Goal: Task Accomplishment & Management: Use online tool/utility

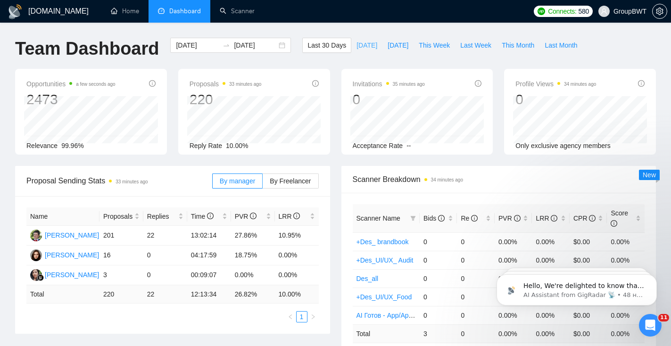
click at [356, 46] on span "Today" at bounding box center [366, 45] width 21 height 10
type input "2025-09-04"
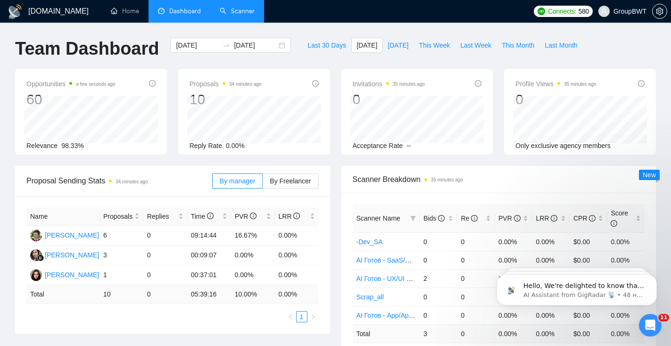
click at [253, 15] on link "Scanner" at bounding box center [237, 11] width 35 height 8
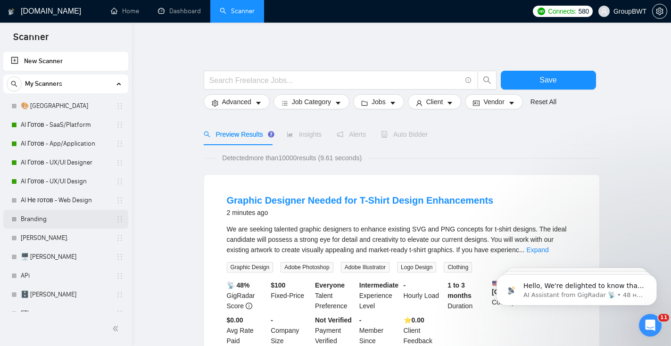
click at [47, 220] on link "Branding" at bounding box center [66, 219] width 90 height 19
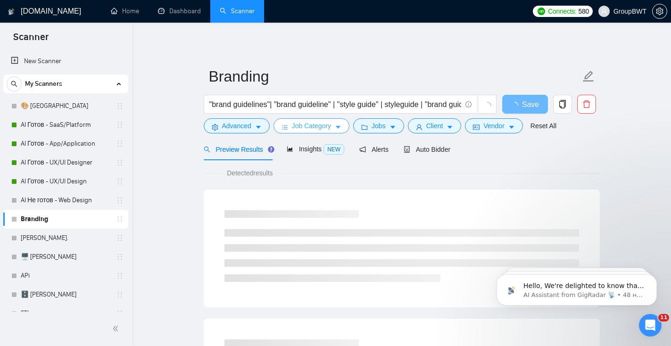
click at [304, 125] on span "Job Category" at bounding box center [311, 126] width 39 height 10
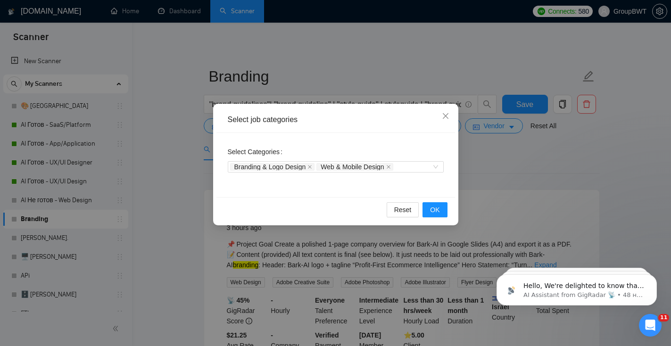
click at [390, 166] on icon "close" at bounding box center [388, 167] width 4 height 4
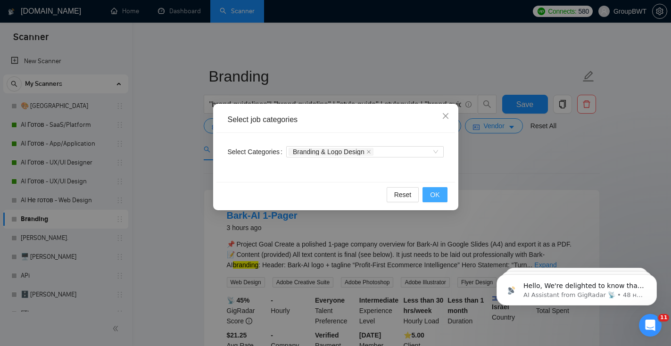
click at [435, 196] on span "OK" at bounding box center [434, 194] width 9 height 10
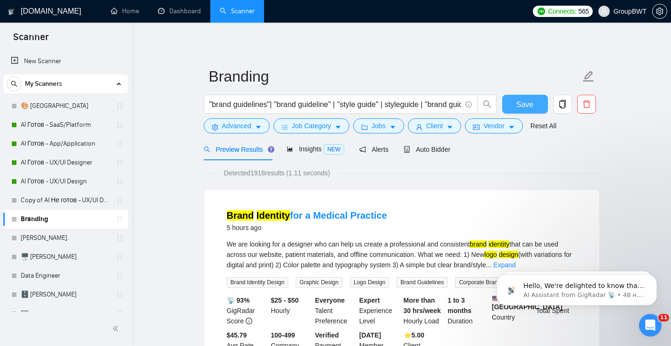
click at [529, 102] on span "Save" at bounding box center [524, 104] width 17 height 12
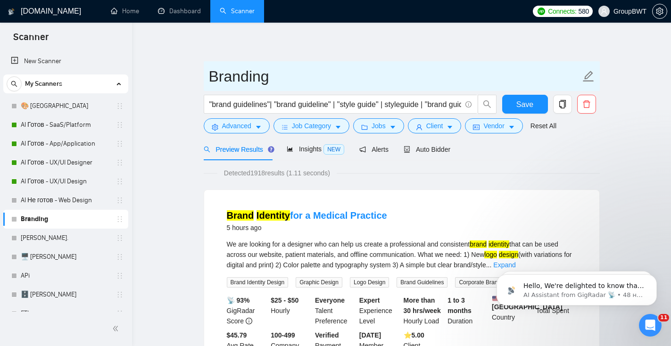
click at [271, 79] on input "Branding" at bounding box center [394, 77] width 371 height 24
type input "Branding - Brand Identity"
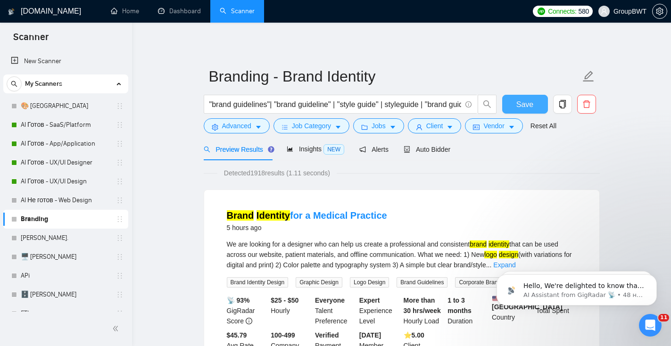
click at [539, 105] on button "Save" at bounding box center [525, 104] width 46 height 19
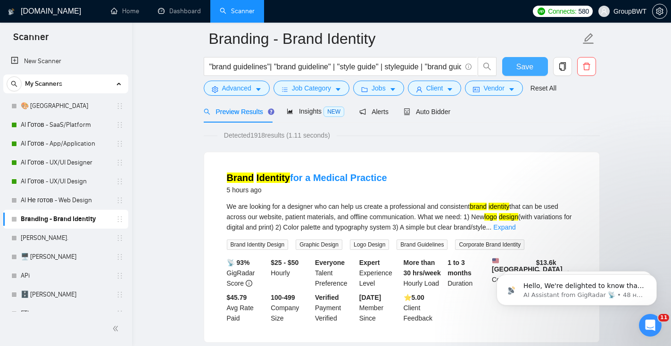
scroll to position [4, 0]
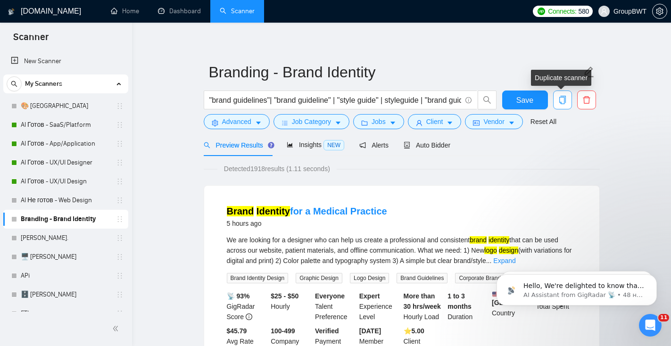
click at [565, 103] on icon "copy" at bounding box center [562, 100] width 8 height 8
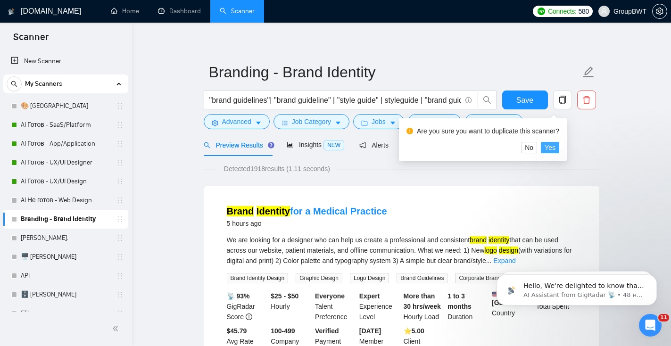
click at [555, 147] on span "Yes" at bounding box center [549, 147] width 11 height 10
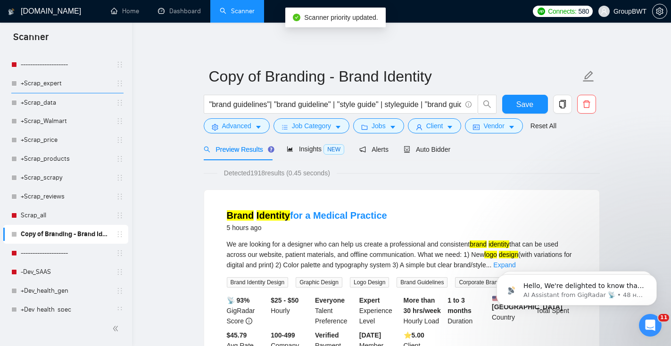
scroll to position [773, 0]
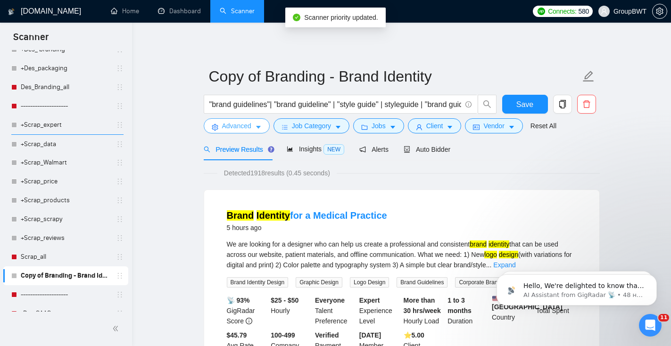
drag, startPoint x: 121, startPoint y: 277, endPoint x: 208, endPoint y: 131, distance: 169.7
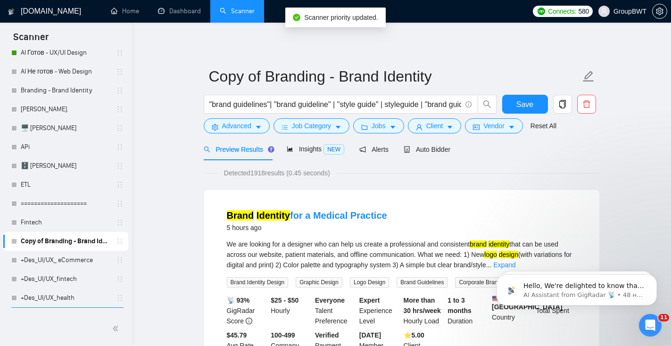
scroll to position [124, 0]
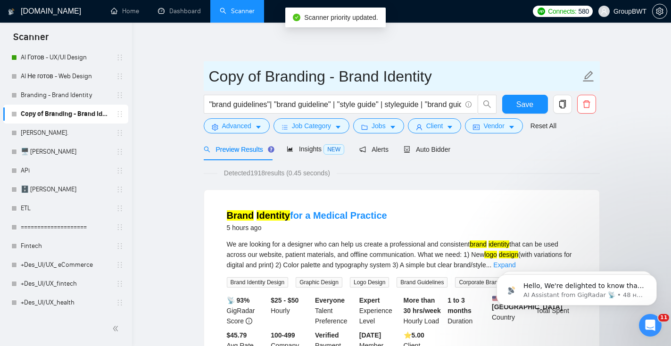
drag, startPoint x: 262, startPoint y: 77, endPoint x: 205, endPoint y: 75, distance: 57.1
click at [205, 75] on span "Copy of Branding - Brand Identity" at bounding box center [402, 76] width 396 height 30
drag, startPoint x: 388, startPoint y: 73, endPoint x: 293, endPoint y: 71, distance: 95.7
click at [293, 71] on input "Branding - Brand Identity" at bounding box center [394, 77] width 371 height 24
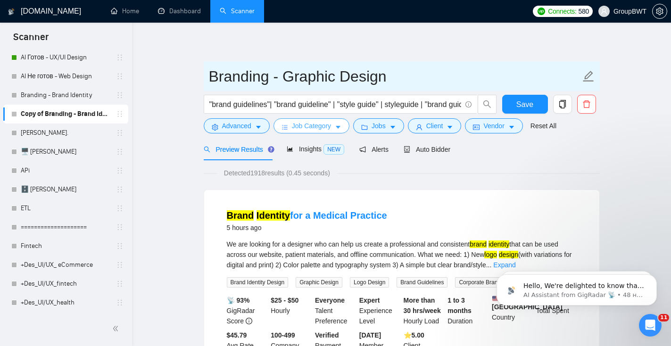
type input "Branding - Graphic Design"
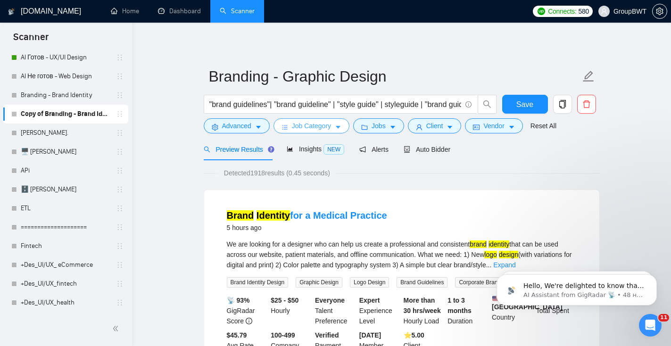
click at [303, 129] on span "Job Category" at bounding box center [311, 126] width 39 height 10
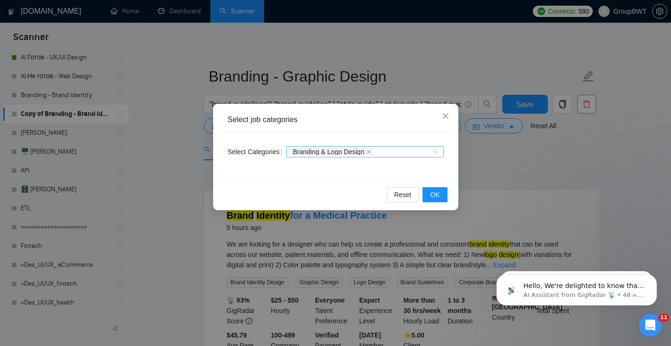
click at [385, 152] on div "Branding & Logo Design" at bounding box center [359, 151] width 143 height 9
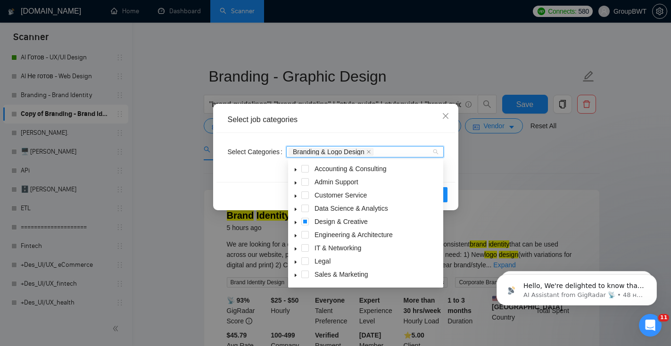
click at [295, 222] on icon "caret-down" at bounding box center [296, 222] width 2 height 3
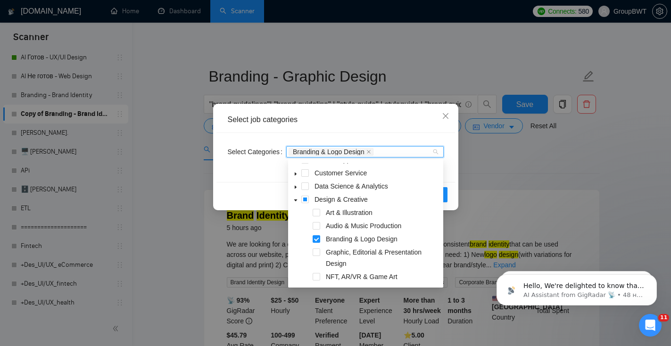
click at [318, 256] on div "Graphic, Editorial & Presentation Design" at bounding box center [365, 258] width 151 height 25
click at [317, 253] on span at bounding box center [316, 252] width 8 height 8
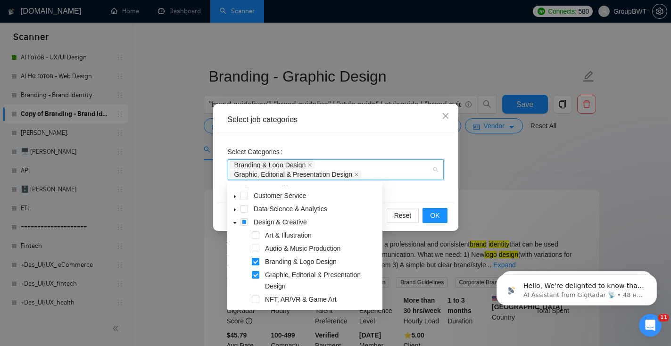
click at [257, 260] on span at bounding box center [256, 262] width 8 height 8
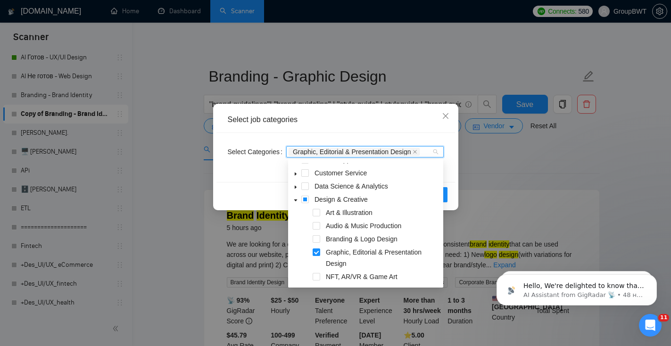
click at [458, 197] on div "Select job categories Select Categories Graphic, Editorial & Presentation Desig…" at bounding box center [335, 157] width 245 height 107
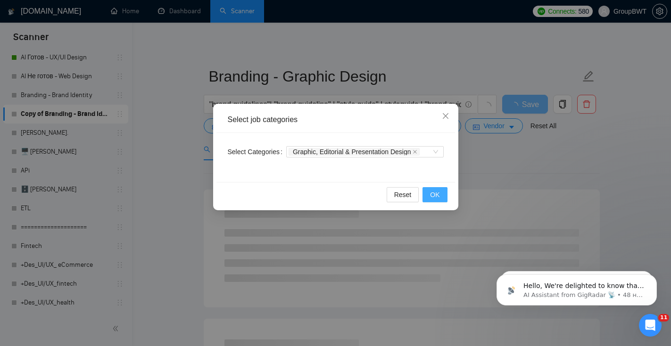
click at [441, 195] on button "OK" at bounding box center [434, 194] width 25 height 15
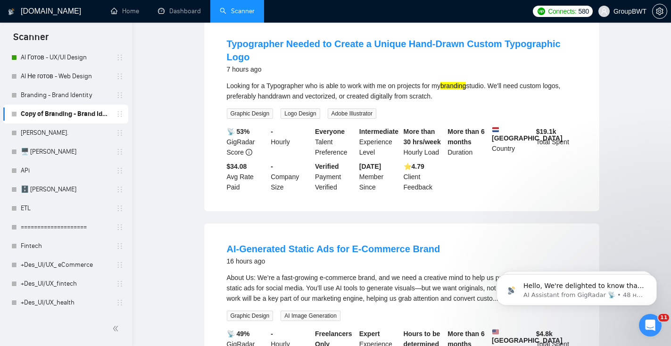
scroll to position [0, 0]
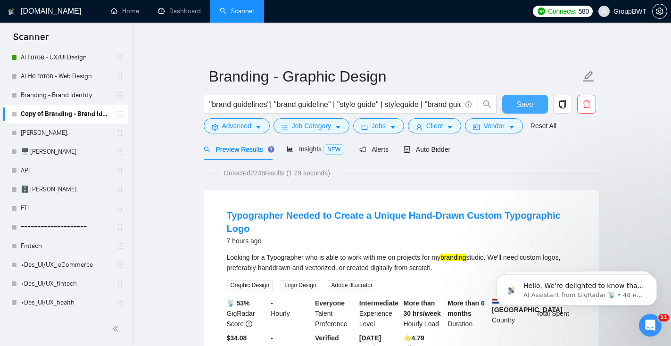
click at [538, 101] on button "Save" at bounding box center [525, 104] width 46 height 19
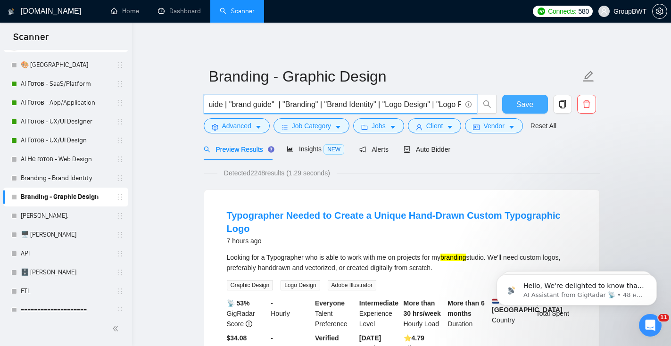
scroll to position [0, 362]
drag, startPoint x: 303, startPoint y: 103, endPoint x: 527, endPoint y: 112, distance: 224.0
click at [527, 113] on div ""brand guidelines"| "brand guideline" | "style guide" | styleguide | "brand gui…" at bounding box center [400, 107] width 396 height 24
click at [459, 103] on input ""brand guidelines"| "brand guideline" | "style guide" | styleguide | "brand gui…" at bounding box center [335, 104] width 252 height 12
click at [460, 105] on input ""brand guidelines"| "brand guideline" | "style guide" | styleguide | "brand gui…" at bounding box center [335, 104] width 252 height 12
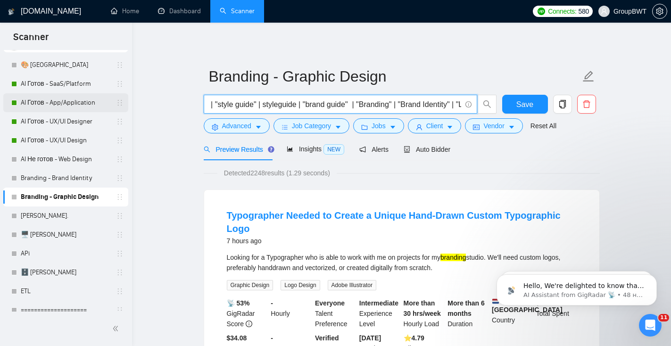
scroll to position [0, 0]
drag, startPoint x: 227, startPoint y: 102, endPoint x: 109, endPoint y: 101, distance: 117.8
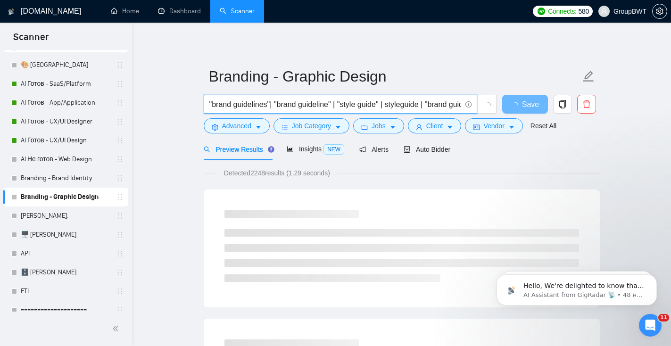
click at [209, 104] on input ""brand guidelines"| "brand guideline" | "style guide" | styleguide | "brand gui…" at bounding box center [335, 104] width 252 height 12
drag, startPoint x: 259, startPoint y: 104, endPoint x: 430, endPoint y: 49, distance: 180.0
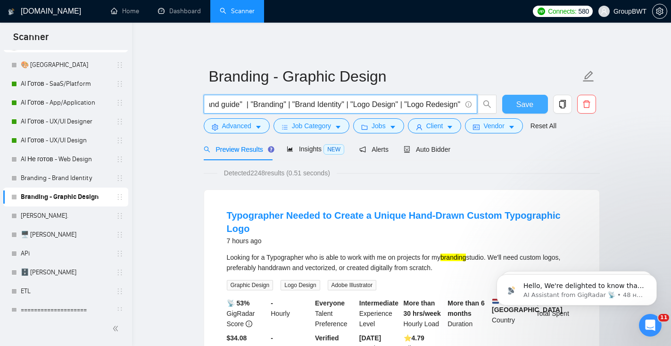
scroll to position [0, 368]
drag, startPoint x: 361, startPoint y: 99, endPoint x: 540, endPoint y: 105, distance: 178.7
click at [541, 107] on div "("brand guidelines"| "brand guideline" | "style guide" | styleguide | "brand gu…" at bounding box center [400, 107] width 396 height 24
click at [459, 102] on input "("brand guidelines"| "brand guideline" | "style guide" | styleguide | "brand gu…" at bounding box center [335, 104] width 252 height 12
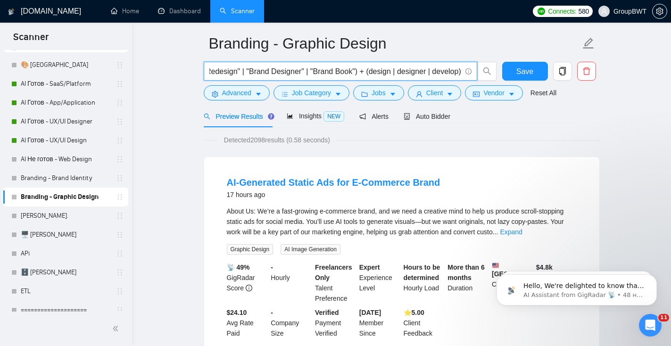
scroll to position [33, 0]
type input "("brand guidelines"| "brand guideline" | "style guide" | styleguide | "brand gu…"
click at [243, 91] on span "Advanced" at bounding box center [236, 92] width 29 height 10
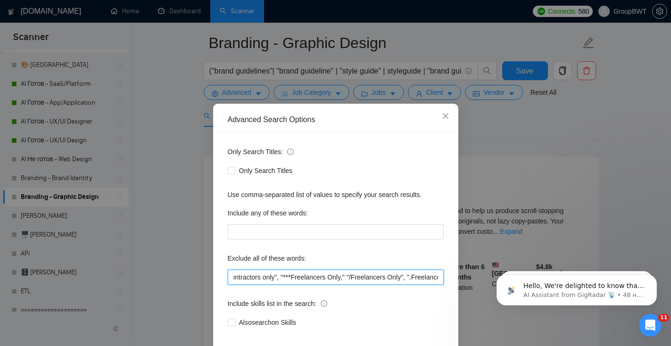
scroll to position [0, 1724]
drag, startPoint x: 763, startPoint y: 526, endPoint x: 497, endPoint y: 371, distance: 307.9
click at [437, 279] on input ""power point", campaign, canva, banners, powerpoint, amazon, "video editor", "[…" at bounding box center [336, 277] width 216 height 15
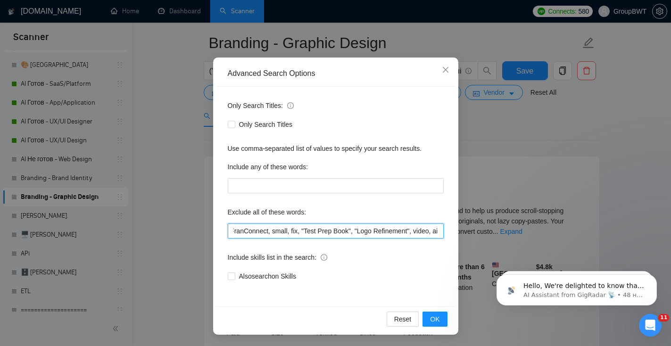
scroll to position [45, 0]
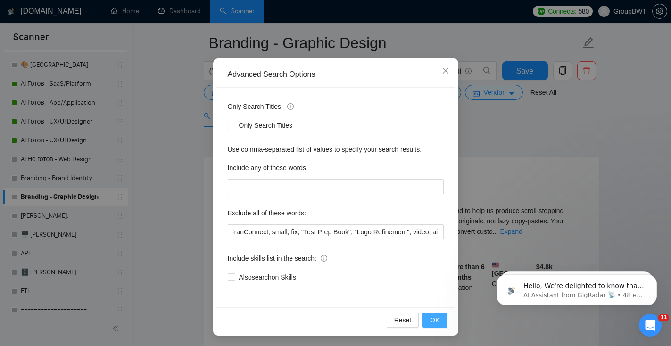
click at [435, 319] on span "OK" at bounding box center [434, 320] width 9 height 10
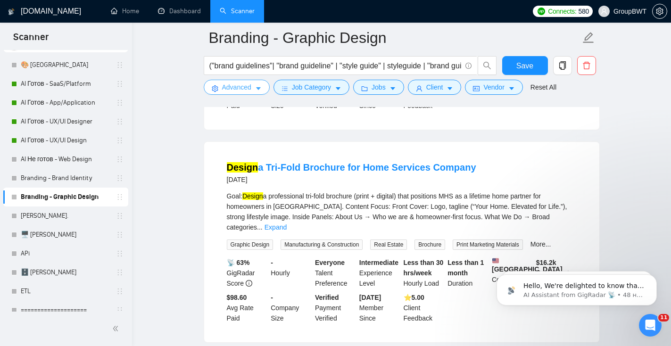
scroll to position [471, 0]
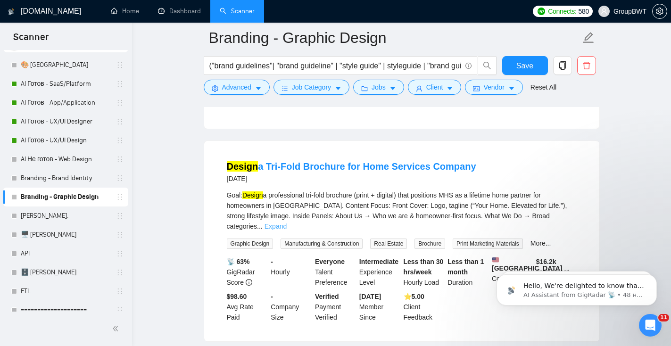
click at [287, 222] on link "Expand" at bounding box center [275, 226] width 22 height 8
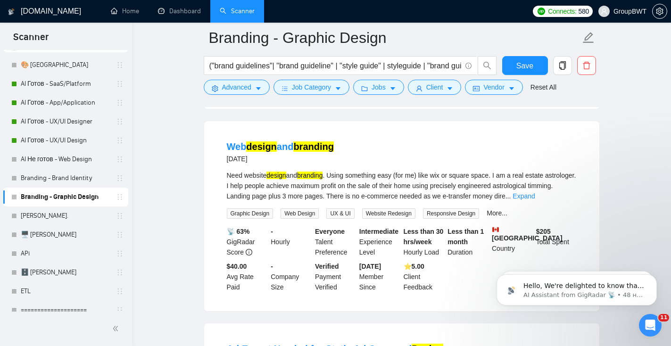
scroll to position [737, 0]
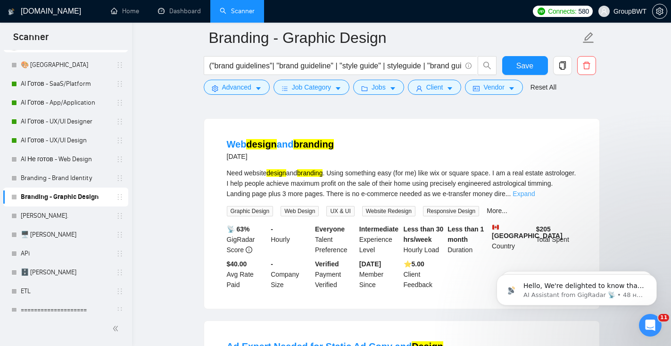
click at [534, 196] on link "Expand" at bounding box center [523, 194] width 22 height 8
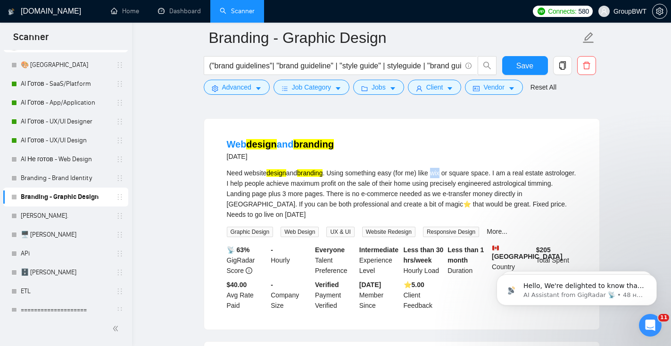
drag, startPoint x: 443, startPoint y: 180, endPoint x: 453, endPoint y: 180, distance: 9.9
click at [453, 180] on div "Need website design and branding . Using something easy (for me) like wix or sq…" at bounding box center [402, 194] width 350 height 52
copy div "wix"
click at [215, 94] on button "Advanced" at bounding box center [237, 87] width 66 height 15
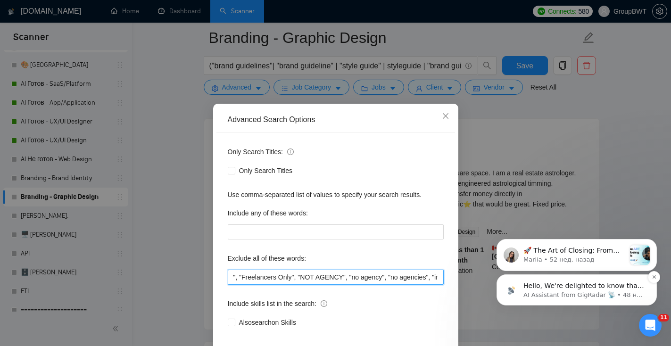
scroll to position [0, 1733]
drag, startPoint x: 764, startPoint y: 453, endPoint x: 539, endPoint y: 288, distance: 279.2
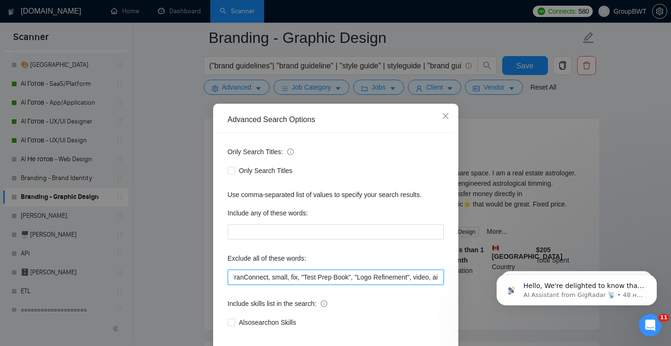
click at [437, 275] on input ""power point", campaign, canva, banners, powerpoint, amazon, "video editor", "[…" at bounding box center [336, 277] width 216 height 15
paste input "wix"
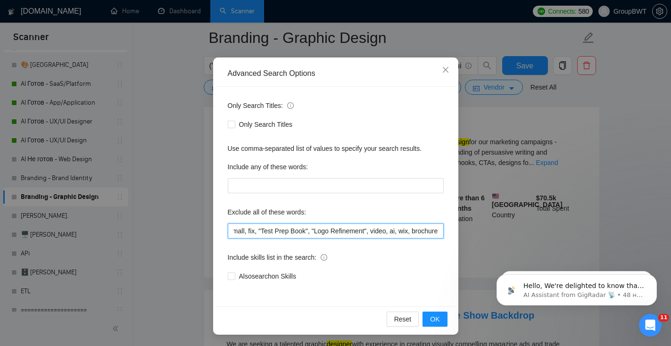
scroll to position [0, 1778]
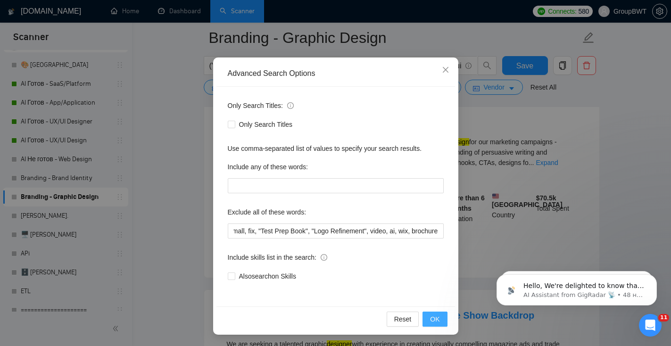
click at [439, 318] on button "OK" at bounding box center [434, 319] width 25 height 15
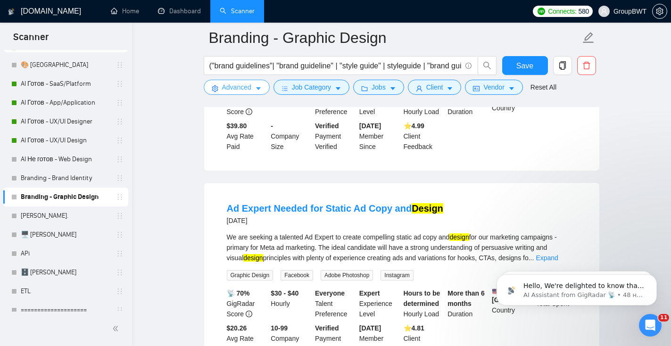
scroll to position [430, 0]
click at [231, 94] on button "Advanced" at bounding box center [237, 87] width 66 height 15
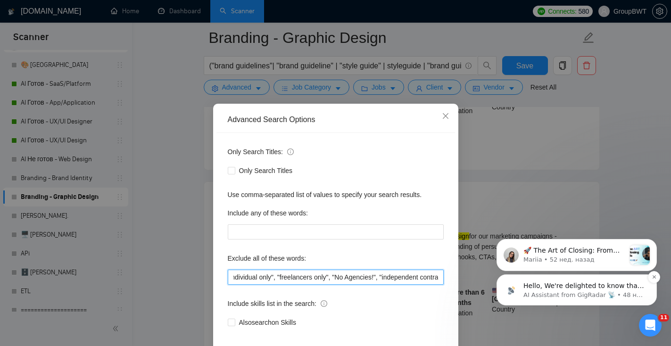
scroll to position [0, 1778]
drag, startPoint x: 821, startPoint y: 455, endPoint x: 506, endPoint y: 280, distance: 359.9
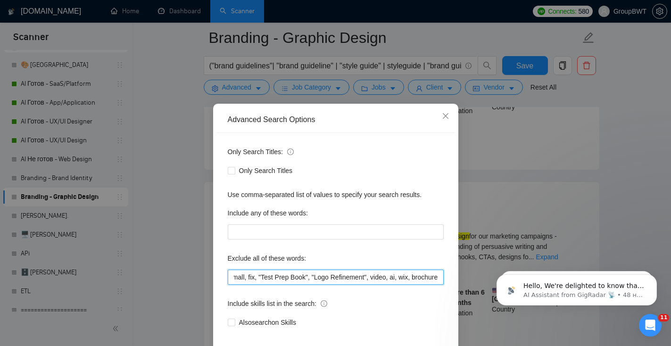
click at [438, 280] on input ""power point", campaign, canva, banners, powerpoint, amazon, "video editor", "[…" at bounding box center [336, 277] width 216 height 15
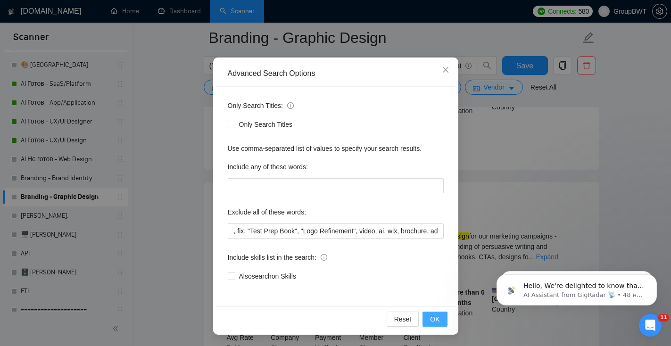
click at [444, 320] on button "OK" at bounding box center [434, 319] width 25 height 15
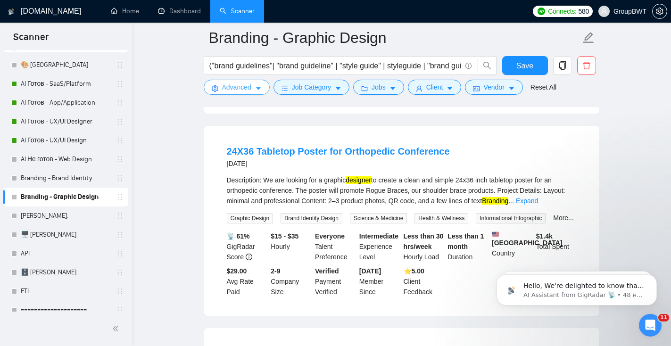
scroll to position [691, 0]
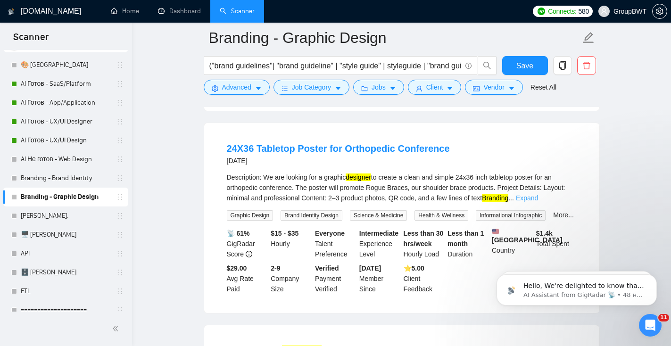
click at [538, 194] on link "Expand" at bounding box center [527, 198] width 22 height 8
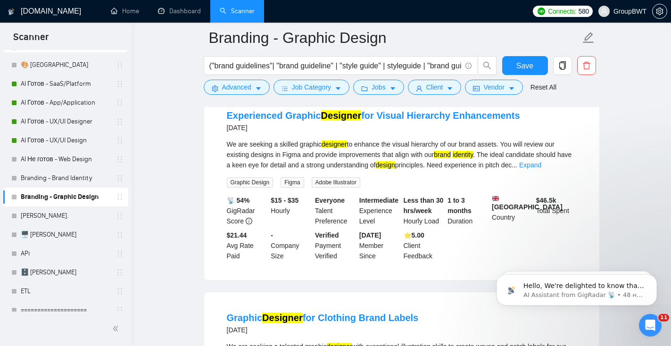
scroll to position [1385, 0]
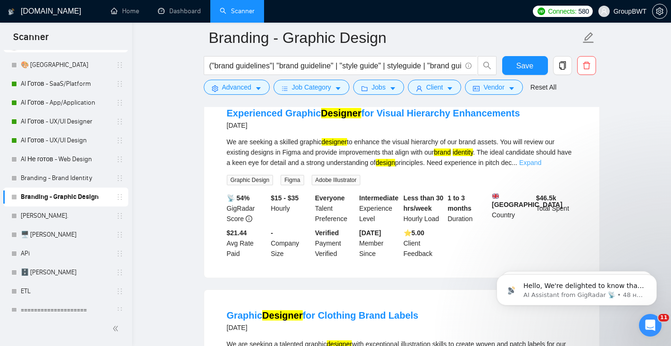
click at [541, 166] on link "Expand" at bounding box center [530, 163] width 22 height 8
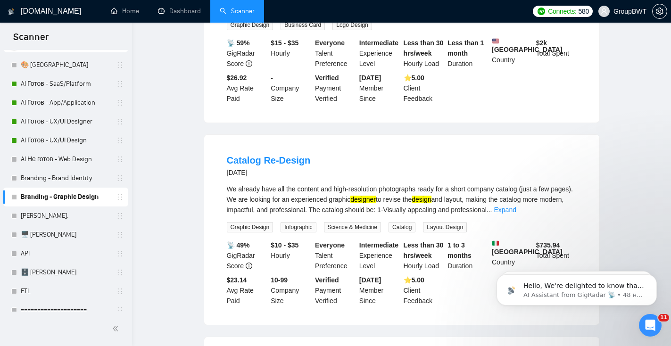
scroll to position [0, 0]
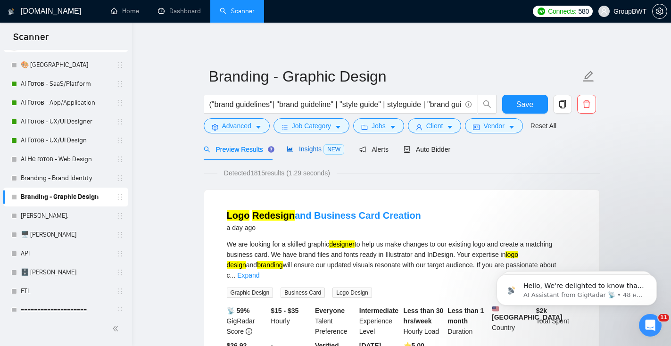
click at [299, 151] on span "Insights NEW" at bounding box center [315, 149] width 57 height 8
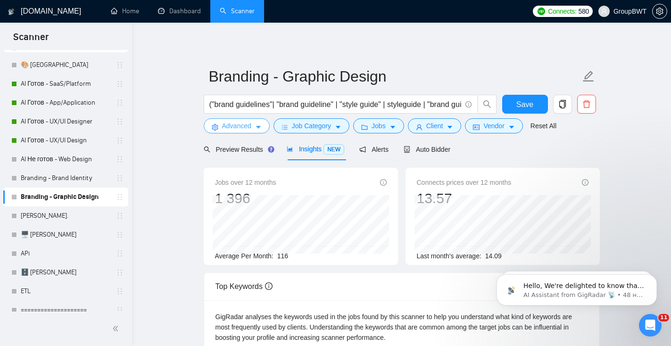
click at [239, 129] on span "Advanced" at bounding box center [236, 126] width 29 height 10
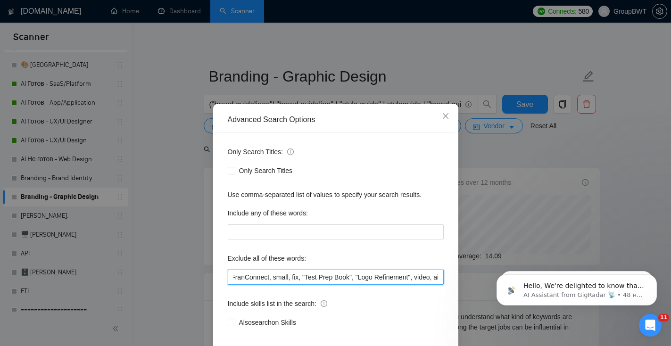
scroll to position [0, 1789]
drag, startPoint x: 323, startPoint y: 274, endPoint x: 485, endPoint y: 292, distance: 162.7
click at [485, 293] on div "Advanced Search Options Only Search Titles: Only Search Titles Use comma-separa…" at bounding box center [335, 173] width 671 height 346
click at [435, 275] on input ""power point", campaign, canva, banners, powerpoint, amazon, "video editor", "[…" at bounding box center [336, 277] width 216 height 15
click at [441, 280] on input ""power point", campaign, canva, banners, powerpoint, amazon, "video editor", "[…" at bounding box center [336, 277] width 216 height 15
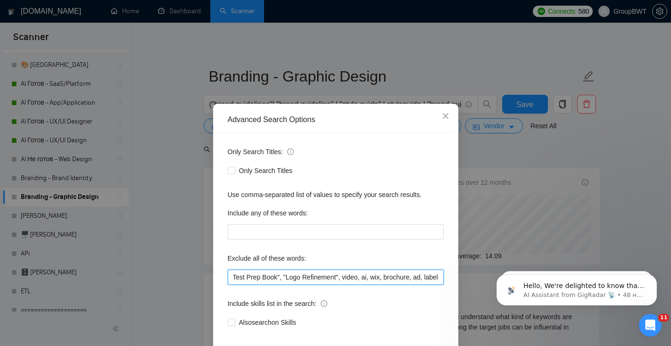
scroll to position [46, 0]
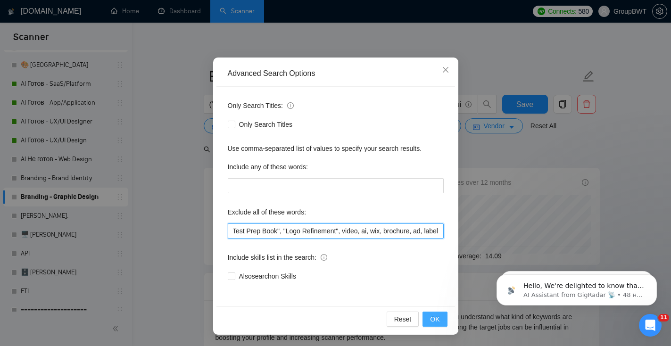
type input ""power point", campaign, canva, banners, powerpoint, amazon, "video editor", "[…"
click at [429, 313] on button "OK" at bounding box center [434, 319] width 25 height 15
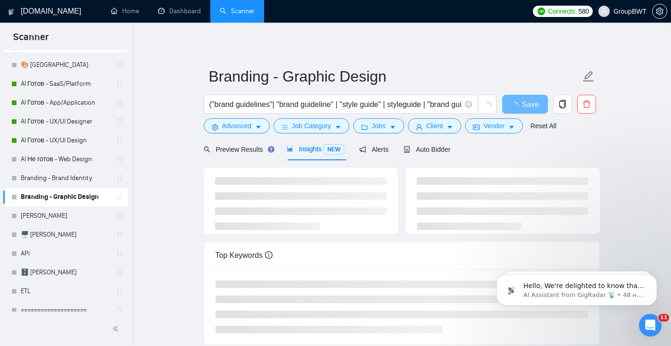
scroll to position [0, 0]
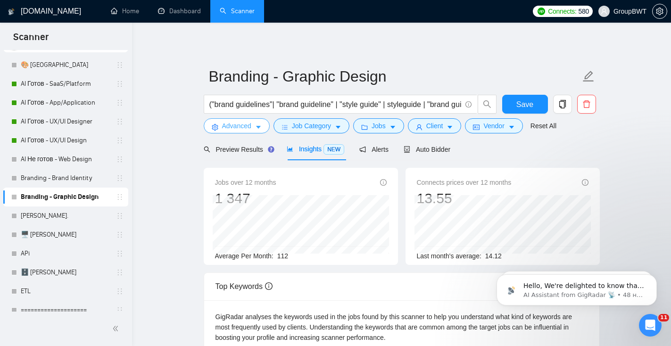
click at [240, 127] on span "Advanced" at bounding box center [236, 126] width 29 height 10
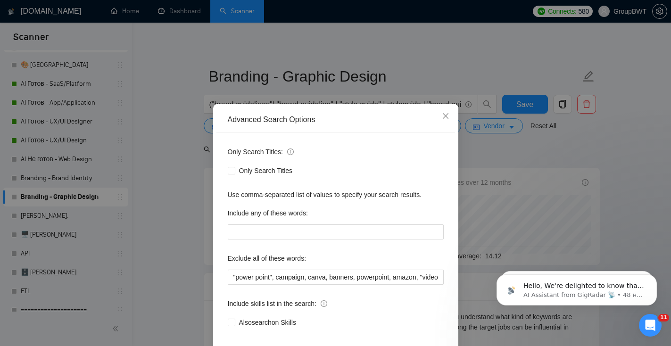
click at [518, 155] on div "Advanced Search Options Only Search Titles: Only Search Titles Use comma-separa…" at bounding box center [335, 173] width 671 height 346
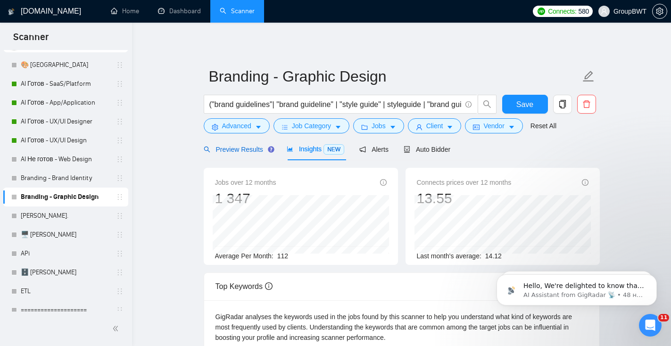
click at [246, 146] on span "Preview Results" at bounding box center [238, 150] width 68 height 8
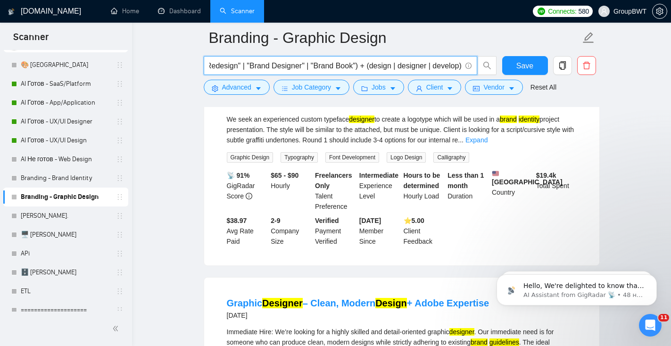
scroll to position [0, 473]
drag, startPoint x: 372, startPoint y: 65, endPoint x: 474, endPoint y: 66, distance: 101.3
click at [474, 68] on span "("brand guidelines"| "brand guideline" | "style guide" | styleguide | "brand gu…" at bounding box center [340, 65] width 273 height 19
click at [383, 60] on input "("brand guidelines"| "brand guideline" | "style guide" | styleguide | "brand gu…" at bounding box center [335, 66] width 252 height 12
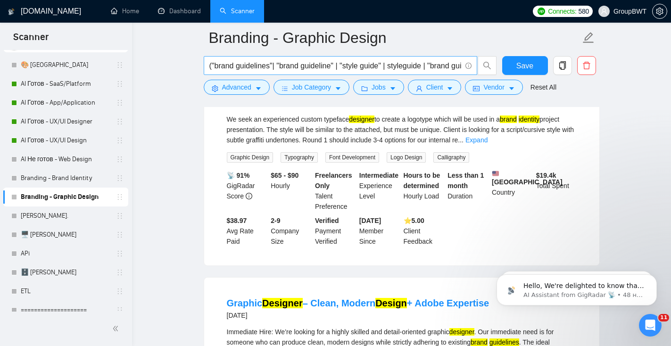
drag, startPoint x: 461, startPoint y: 66, endPoint x: 434, endPoint y: 64, distance: 27.4
click at [434, 64] on span "("brand guidelines"| "brand guideline" | "style guide" | styleguide | "brand gu…" at bounding box center [340, 65] width 273 height 19
drag, startPoint x: 423, startPoint y: 66, endPoint x: 433, endPoint y: 65, distance: 9.5
click at [433, 65] on input "("brand guidelines"| "brand guideline" | "style guide" | styleguide | "brand gu…" at bounding box center [335, 66] width 252 height 12
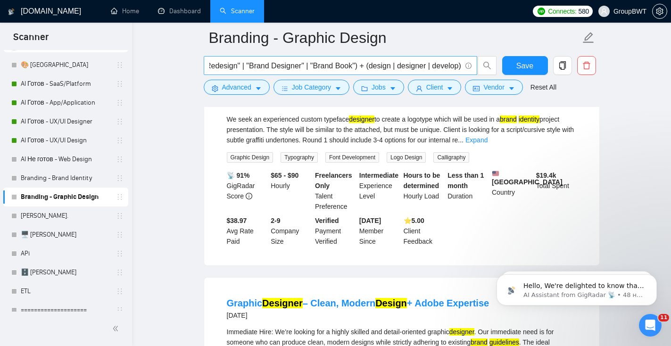
scroll to position [0, 0]
drag, startPoint x: 461, startPoint y: 68, endPoint x: 394, endPoint y: 65, distance: 67.0
click at [394, 65] on span "("brand guidelines"| "brand guideline" | "style guide" | styleguide | "brand gu…" at bounding box center [340, 65] width 273 height 19
click at [212, 68] on input "("brand guidelines"| "brand guideline" | "style guide" | styleguide | "brand gu…" at bounding box center [335, 66] width 252 height 12
drag, startPoint x: 323, startPoint y: 64, endPoint x: 491, endPoint y: 65, distance: 168.2
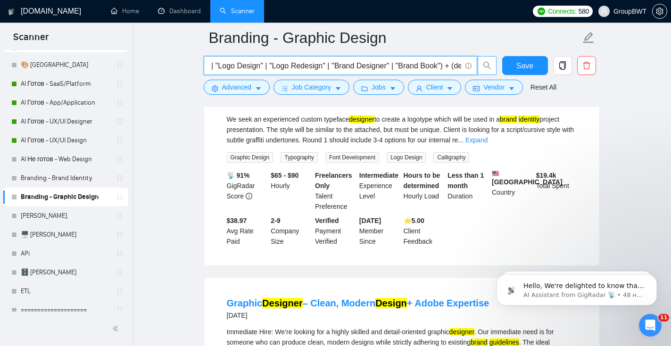
click at [492, 65] on span ""brand guidelines"| "brand guideline" | "style guide" | styleguide | "brand gui…" at bounding box center [350, 65] width 293 height 19
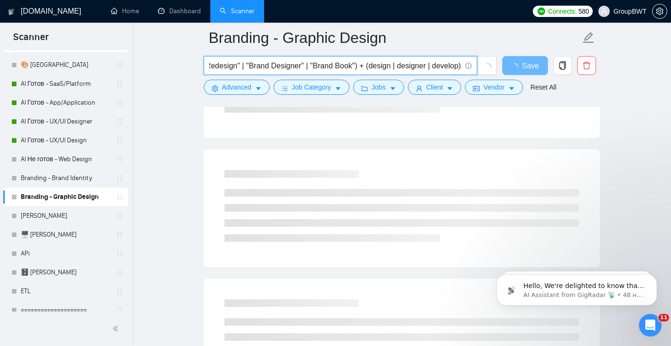
click at [364, 60] on input ""brand guidelines"| "brand guideline" | "style guide" | styleguide | "brand gui…" at bounding box center [335, 66] width 252 height 12
drag, startPoint x: 353, startPoint y: 66, endPoint x: 476, endPoint y: 72, distance: 122.7
click at [476, 74] on span ""brand guidelines"| "brand guideline" | "style guide" | styleguide | "brand gui…" at bounding box center [350, 65] width 293 height 19
click at [456, 64] on input ""brand guidelines"| "brand guideline" | "style guide" | styleguide | "brand gui…" at bounding box center [335, 66] width 252 height 12
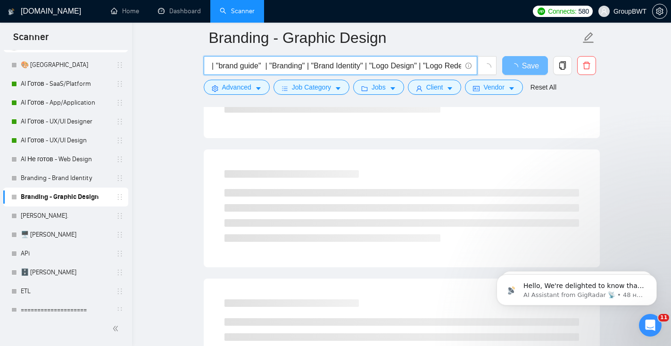
scroll to position [0, 0]
drag, startPoint x: 298, startPoint y: 67, endPoint x: 148, endPoint y: 64, distance: 150.4
click at [268, 68] on input ""brand guidelines"| "brand guideline" | "style guide" | styleguide | "brand gui…" at bounding box center [335, 66] width 252 height 12
click at [213, 67] on input ""brand guidelines"| "brand guideline" | "style guide" | styleguide | "brand gui…" at bounding box center [335, 66] width 252 height 12
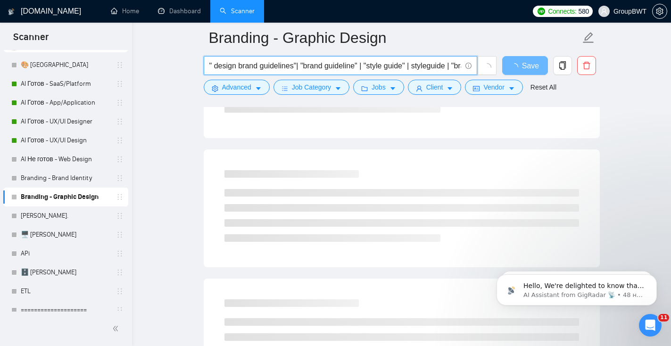
click at [305, 65] on input "" design brand guidelines"| "brand guideline" | "style guide" | styleguide | "b…" at bounding box center [335, 66] width 252 height 12
click at [398, 66] on input "" design brand guidelines"| " design brand guideline" | "style guide" | stylegu…" at bounding box center [335, 66] width 252 height 12
drag, startPoint x: 391, startPoint y: 64, endPoint x: 448, endPoint y: 60, distance: 56.7
click at [448, 60] on input "" design brand guidelines"| " design brand guideline" | " design style guide" |…" at bounding box center [335, 66] width 252 height 12
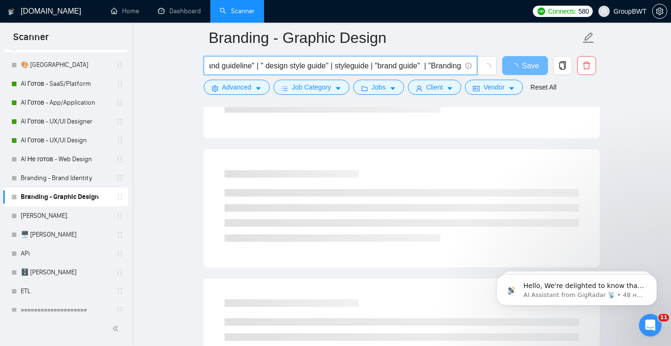
click at [283, 66] on input "" design brand guidelines"| " design brand guideline" | " design style guide" |…" at bounding box center [335, 66] width 252 height 12
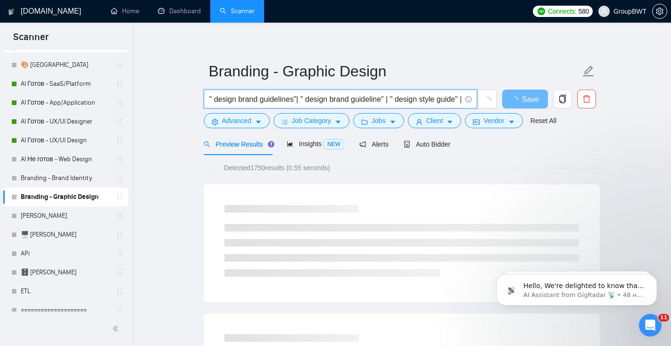
scroll to position [0, 0]
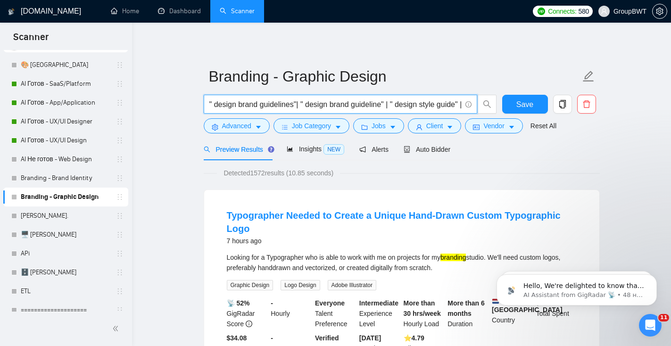
click at [216, 104] on input "" design brand guidelines"| " design brand guideline" | " design style guide" |…" at bounding box center [335, 104] width 252 height 12
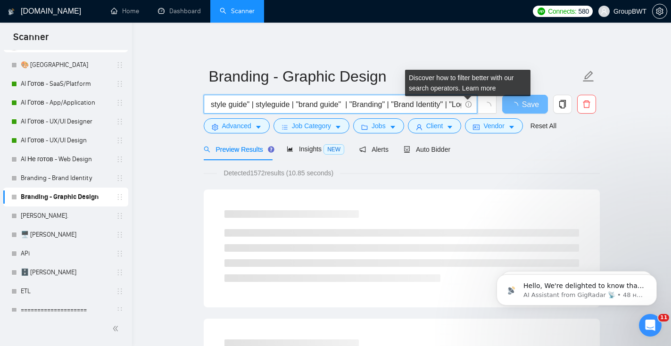
scroll to position [0, 207]
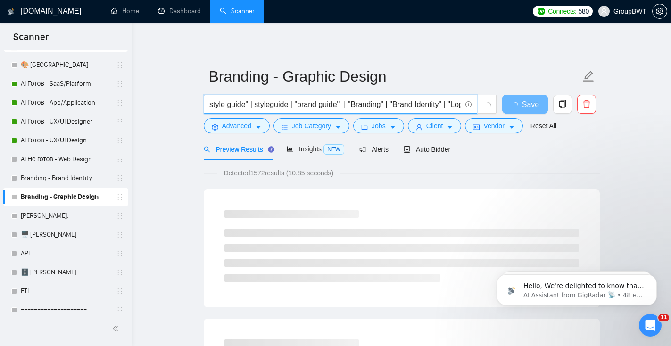
drag, startPoint x: 359, startPoint y: 102, endPoint x: 441, endPoint y: 105, distance: 81.6
click at [441, 106] on input ""design brand guidelines"| " design brand guideline" | " design style guide" | …" at bounding box center [335, 104] width 252 height 12
type input ""design brand guidelines"| " design brand guideline" | " design style guide" | …"
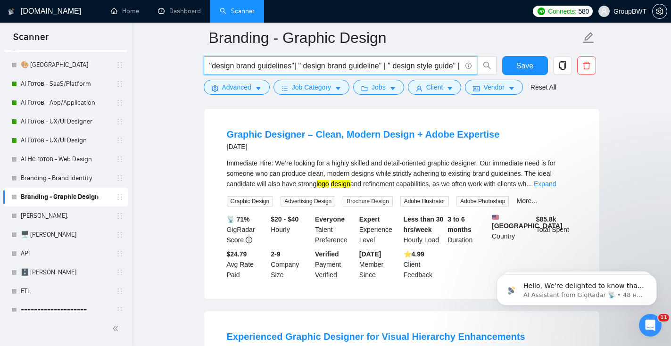
scroll to position [1123, 0]
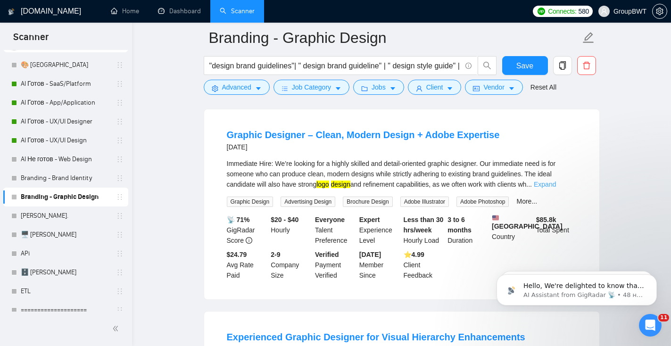
click at [556, 180] on link "Expand" at bounding box center [544, 184] width 22 height 8
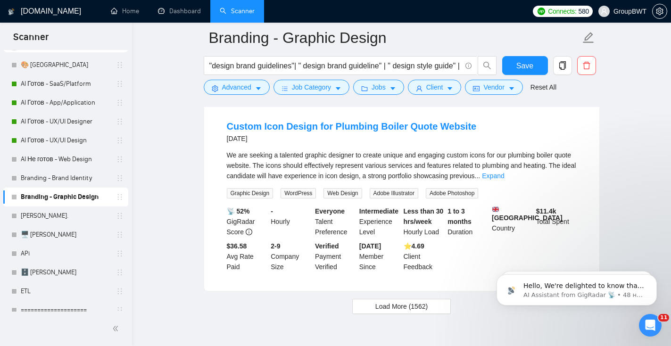
scroll to position [2060, 0]
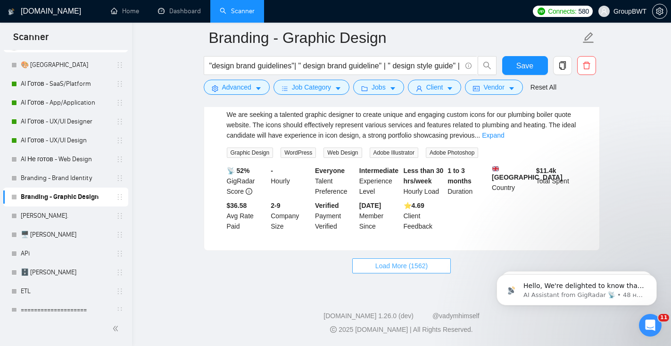
click at [433, 264] on button "Load More (1562)" at bounding box center [401, 265] width 98 height 15
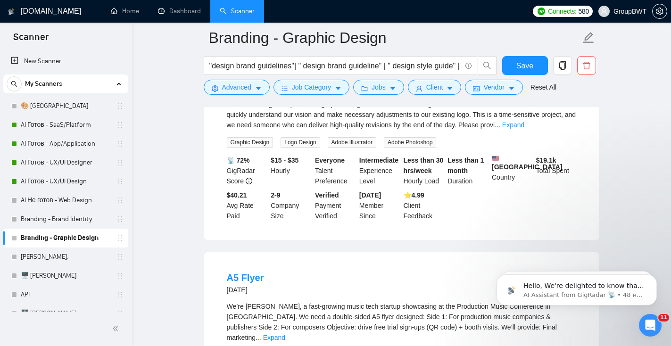
scroll to position [2245, 0]
